Goal: Find specific page/section: Find specific page/section

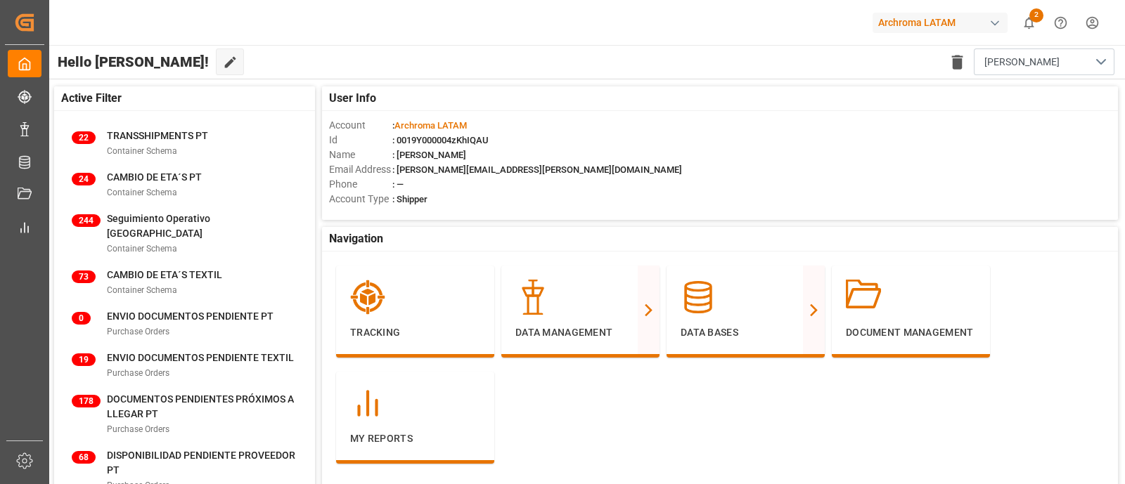
click at [555, 40] on div "Archroma LATAM 2 Notifications Only show unread All Watching Mark all categorie…" at bounding box center [582, 22] width 1086 height 45
click at [1015, 14] on button "2" at bounding box center [1029, 23] width 32 height 32
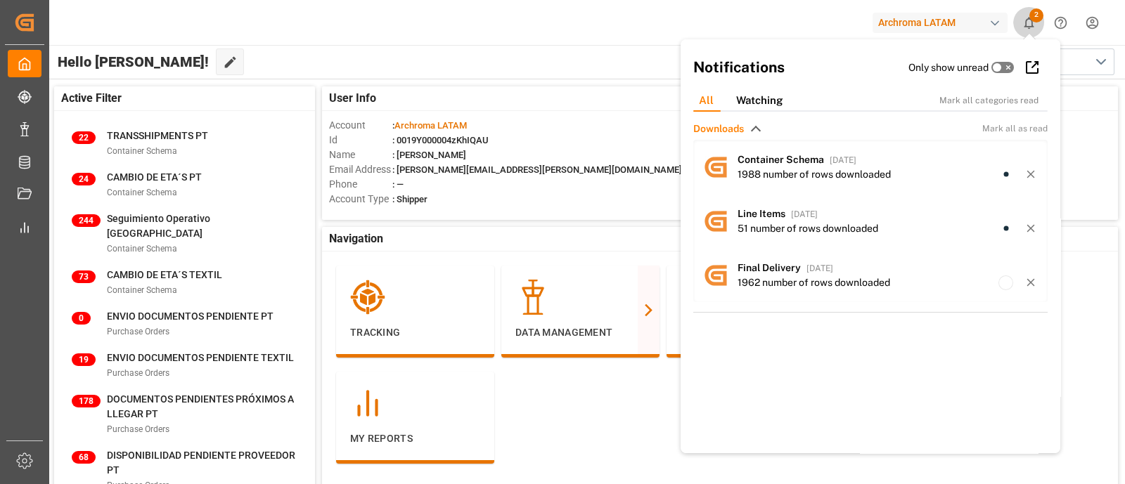
click at [1015, 14] on button "2" at bounding box center [1029, 23] width 32 height 32
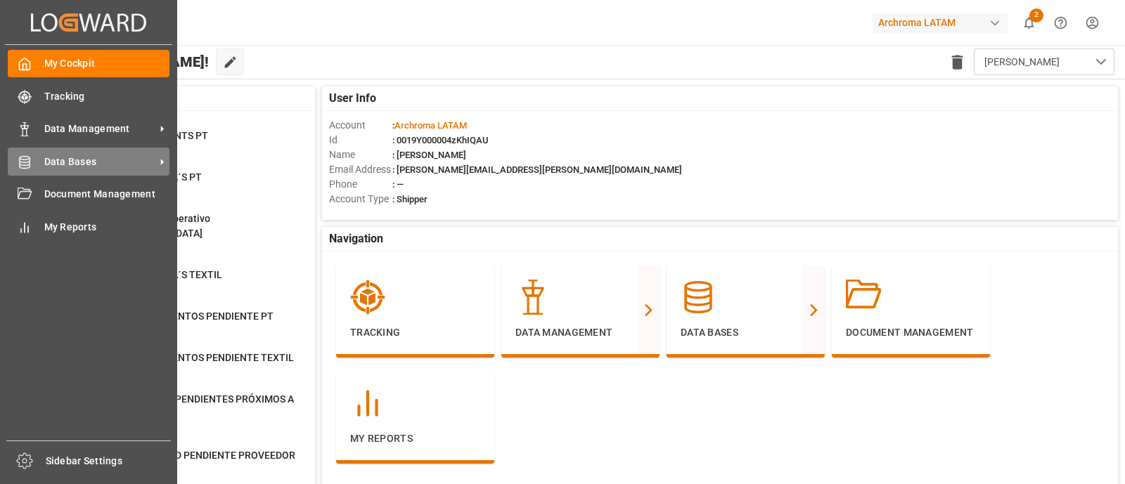
click at [30, 166] on icon at bounding box center [25, 162] width 14 height 14
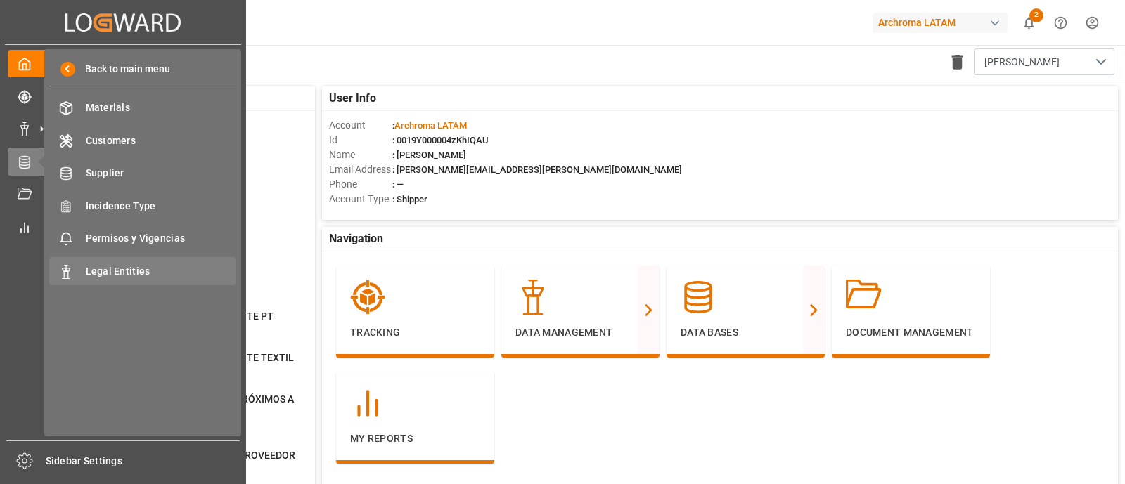
click at [103, 276] on span "Legal Entities" at bounding box center [161, 271] width 151 height 15
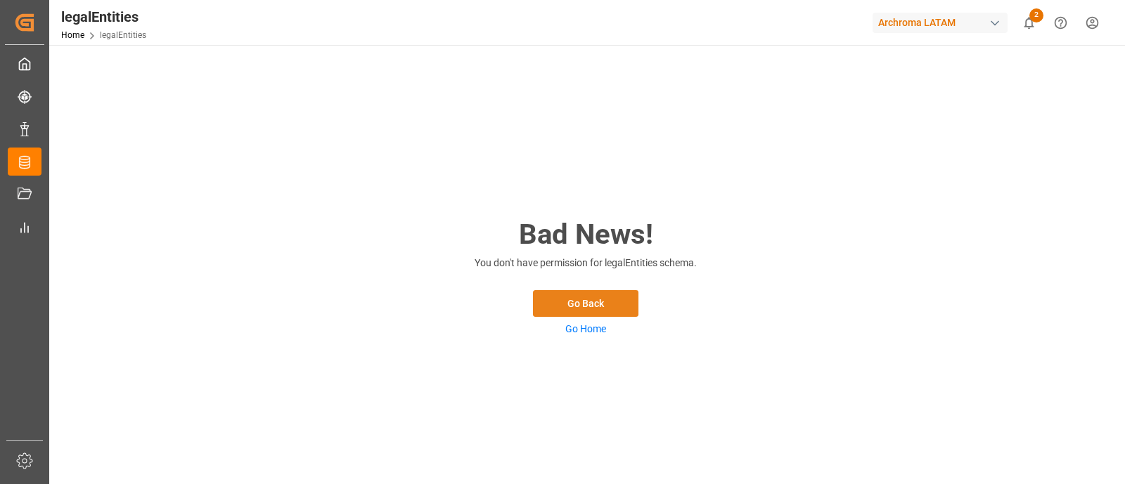
click at [575, 300] on button "Go Back" at bounding box center [585, 303] width 105 height 27
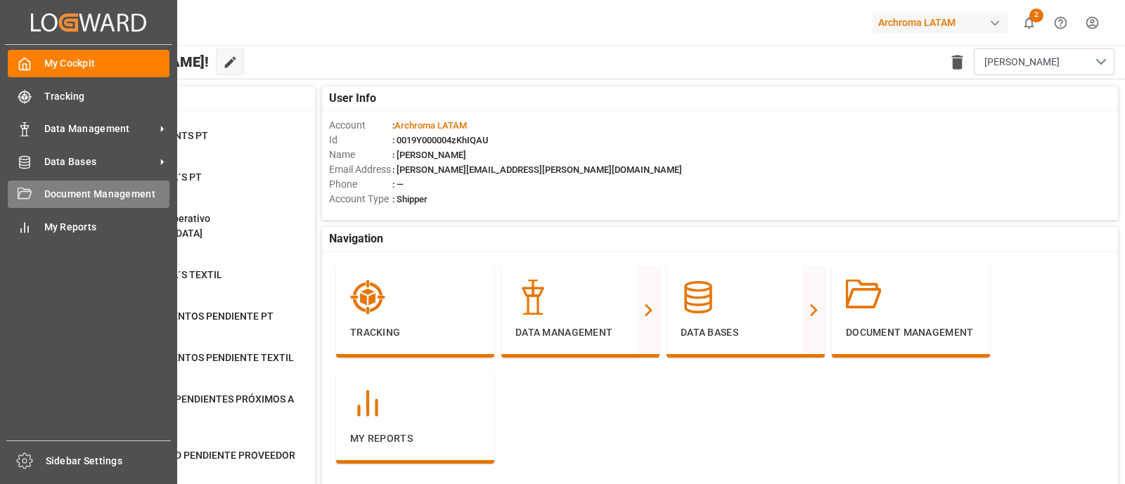
click at [37, 188] on div "Document Management Document Management" at bounding box center [89, 194] width 162 height 27
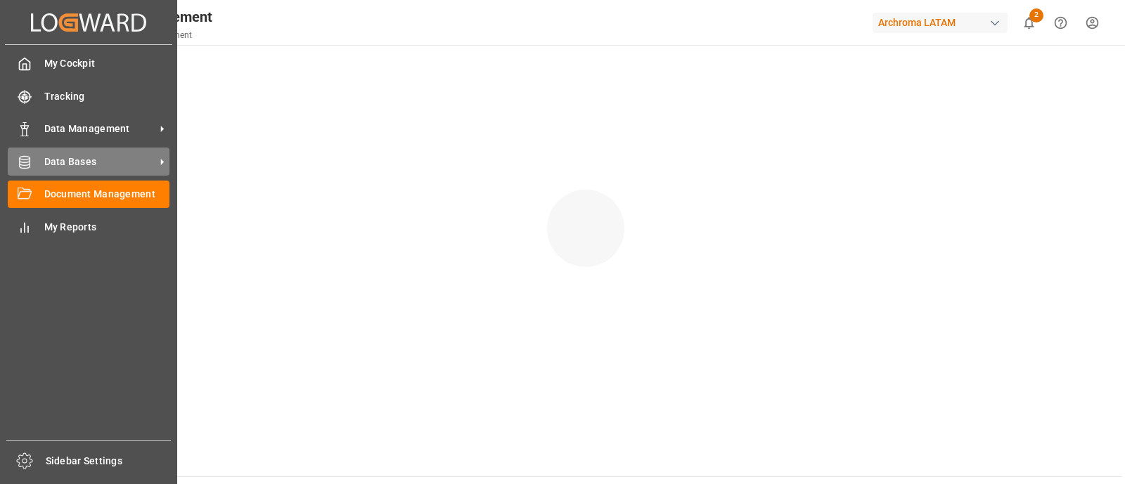
click at [60, 160] on span "Data Bases" at bounding box center [99, 162] width 111 height 15
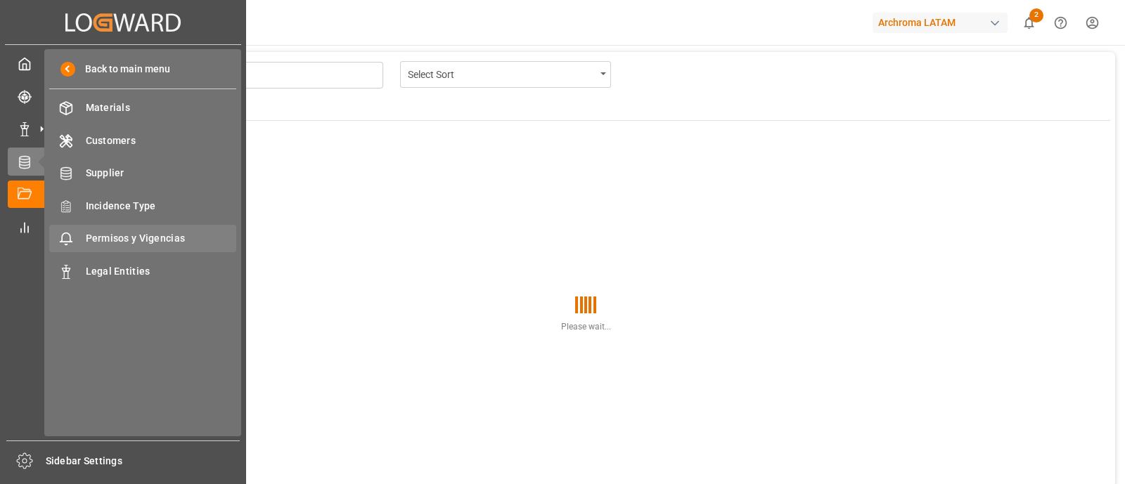
click at [165, 250] on div "Permisos y Vigencias Permisos y Vigencias" at bounding box center [142, 238] width 187 height 27
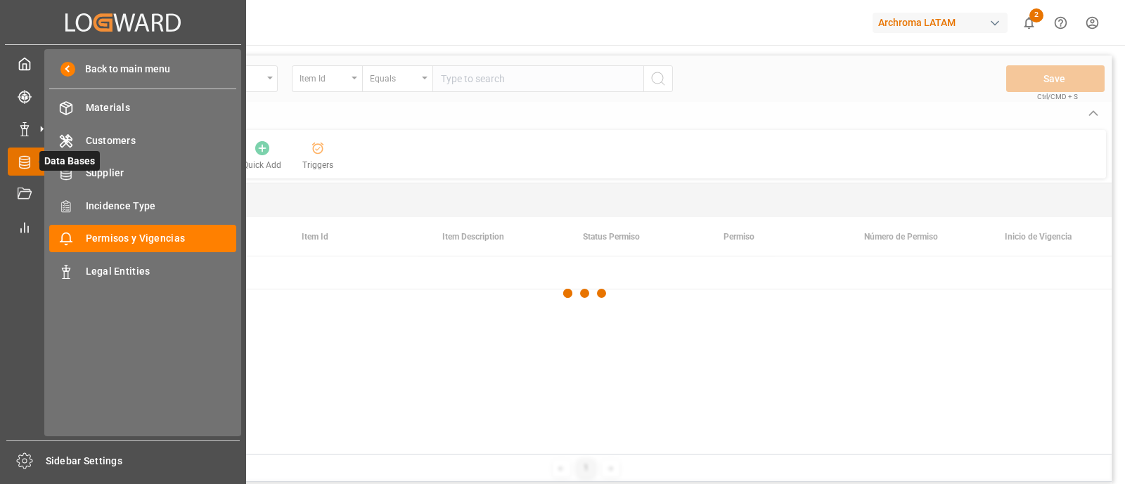
click at [27, 160] on icon at bounding box center [42, 162] width 30 height 30
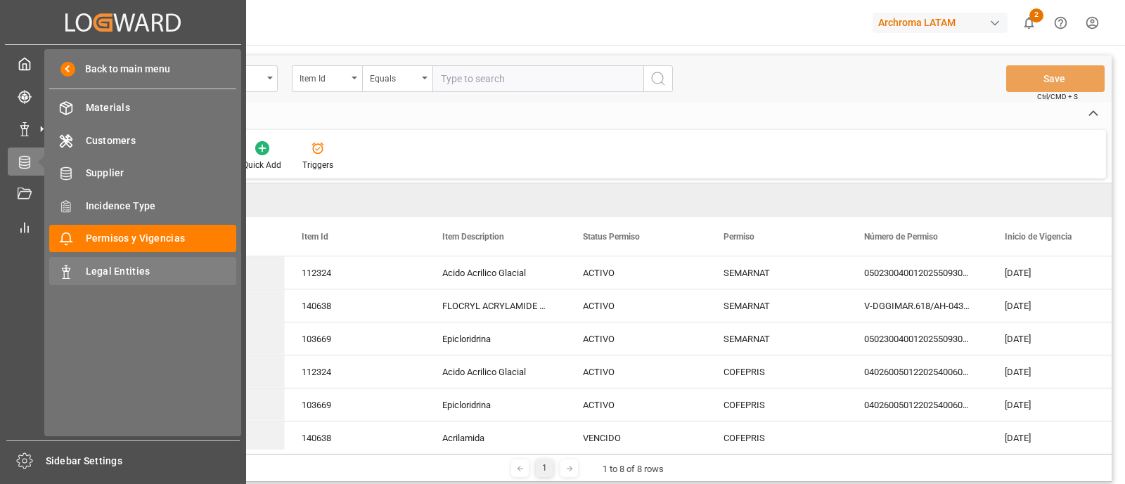
click at [139, 269] on span "Legal Entities" at bounding box center [161, 271] width 151 height 15
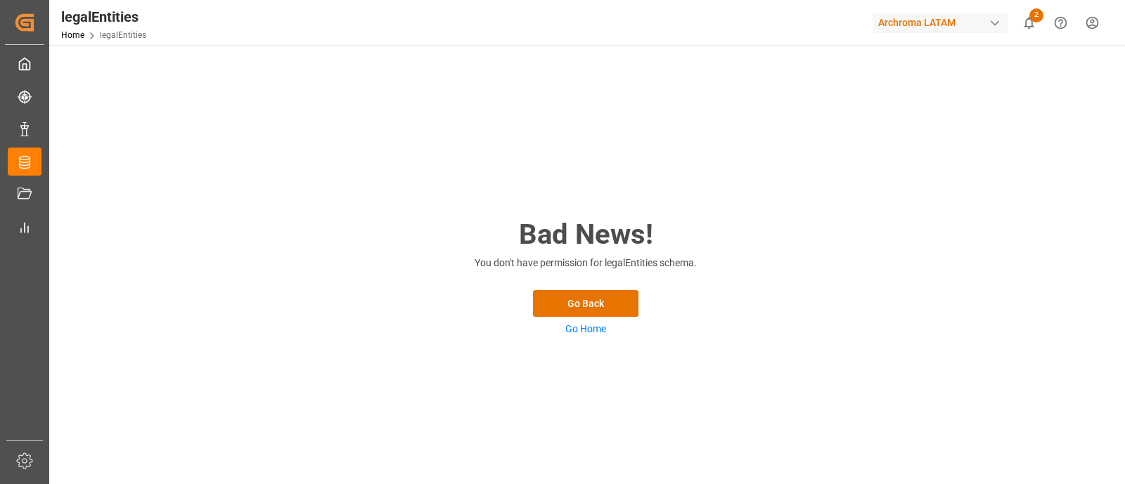
click at [510, 251] on h2 "Bad News!" at bounding box center [585, 235] width 281 height 42
click at [745, 286] on div "Bad News! You don't have permission for legalEntities schema. Go Back Go Home" at bounding box center [585, 275] width 1073 height 461
